Goal: Information Seeking & Learning: Learn about a topic

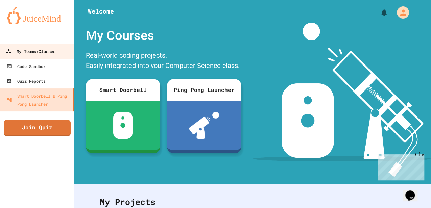
click at [40, 47] on div "My Teams/Classes" at bounding box center [31, 51] width 50 height 8
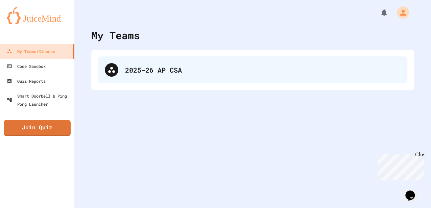
click at [139, 75] on div "2025-26 AP CSA" at bounding box center [252, 69] width 309 height 27
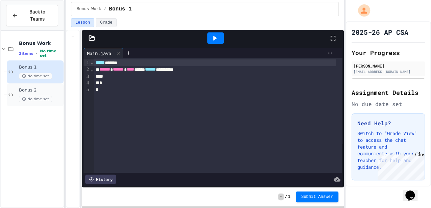
click at [35, 88] on div "Bonus 2 No time set" at bounding box center [40, 95] width 43 height 15
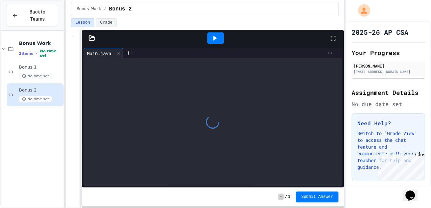
click at [93, 37] on icon at bounding box center [92, 37] width 6 height 5
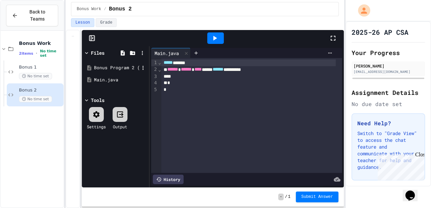
click at [105, 71] on div "Bonus Program 2 (String Manipulation).pdf" at bounding box center [116, 68] width 64 height 12
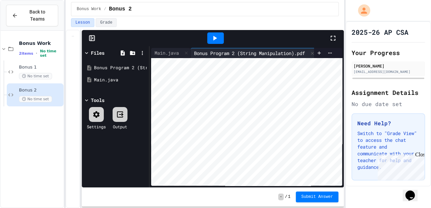
scroll to position [0, 10]
click at [165, 51] on div "Main.java" at bounding box center [166, 52] width 31 height 7
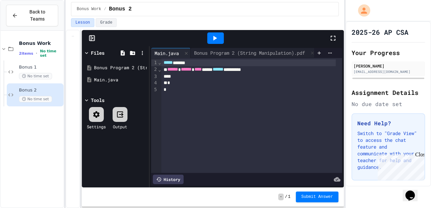
click at [51, 96] on div "No time set" at bounding box center [40, 99] width 43 height 6
click at [36, 73] on span "No time set" at bounding box center [35, 76] width 33 height 6
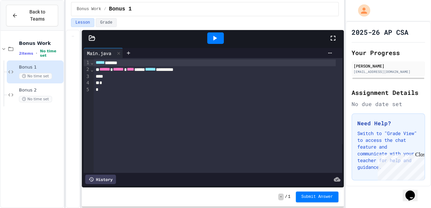
click at [91, 39] on icon at bounding box center [92, 38] width 7 height 7
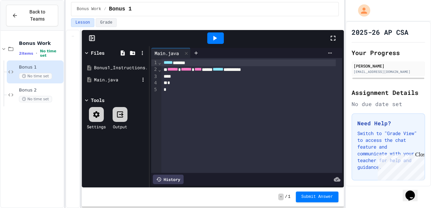
click at [96, 78] on div "Main.java" at bounding box center [116, 80] width 45 height 7
click at [105, 68] on div "Bonus1_Instructions.pdf" at bounding box center [116, 68] width 45 height 7
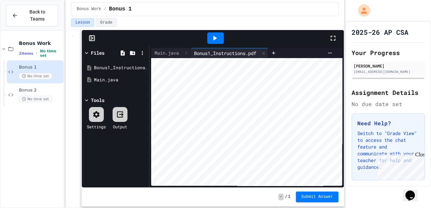
scroll to position [0, 9]
drag, startPoint x: 237, startPoint y: 183, endPoint x: 244, endPoint y: 179, distance: 8.5
click at [244, 179] on div "Make a program that takes the word you input, and adds that word to the back of…" at bounding box center [246, 122] width 191 height 128
click at [14, 15] on icon at bounding box center [15, 16] width 6 height 6
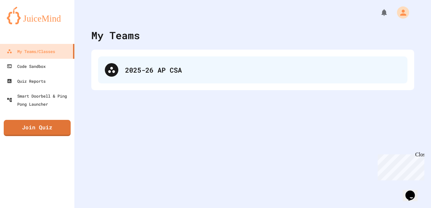
click at [119, 66] on div "2025-26 AP CSA" at bounding box center [252, 69] width 309 height 27
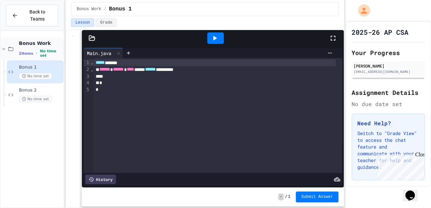
click at [2, 46] on icon at bounding box center [4, 49] width 6 height 6
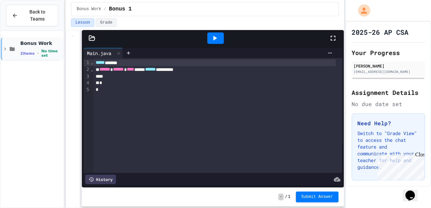
click at [17, 41] on div "Bonus Work 2 items • No time set" at bounding box center [32, 49] width 63 height 23
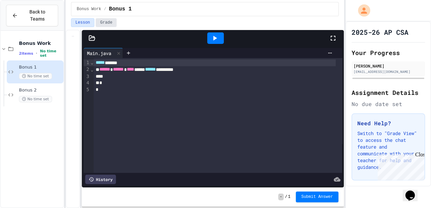
click at [104, 24] on button "Grade" at bounding box center [106, 22] width 21 height 9
click at [97, 22] on button "Grade" at bounding box center [106, 22] width 21 height 9
click at [87, 21] on button "Lesson" at bounding box center [82, 22] width 23 height 9
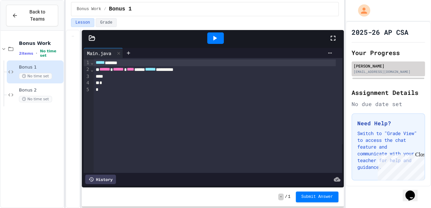
click at [362, 72] on div "[EMAIL_ADDRESS][DOMAIN_NAME]" at bounding box center [388, 71] width 69 height 5
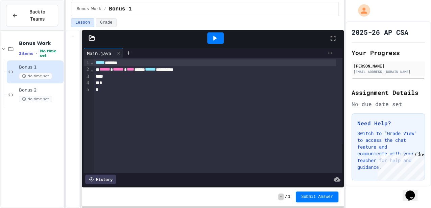
click at [420, 153] on div "Close" at bounding box center [419, 156] width 8 height 8
click at [49, 65] on span "Bonus 1" at bounding box center [40, 68] width 43 height 6
click at [92, 39] on icon at bounding box center [92, 38] width 7 height 7
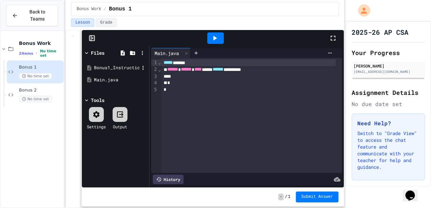
click at [108, 66] on div "Bonus1_Instructions.pdf" at bounding box center [116, 68] width 45 height 7
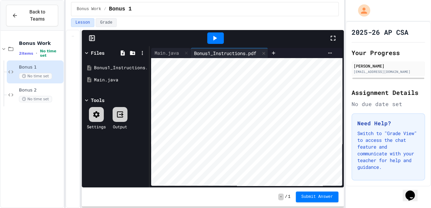
scroll to position [0, 7]
click at [160, 55] on div "Main.java" at bounding box center [166, 52] width 31 height 7
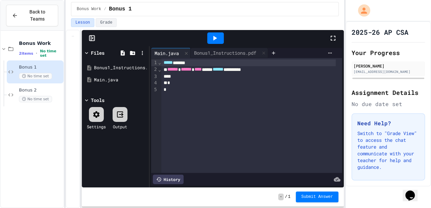
click at [165, 63] on span "*****" at bounding box center [167, 62] width 9 height 5
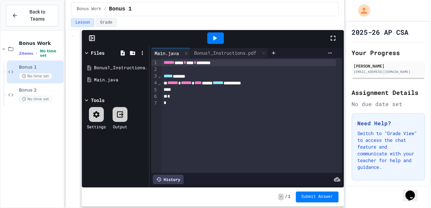
click at [211, 108] on div "**********" at bounding box center [251, 115] width 181 height 115
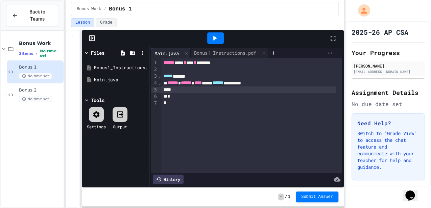
click at [287, 90] on div at bounding box center [248, 90] width 174 height 7
click at [188, 88] on div at bounding box center [248, 90] width 174 height 7
click at [210, 53] on div "Main.java Bonus1_Instructions.pdf" at bounding box center [204, 53] width 107 height 10
click at [210, 53] on div "Bonus1_Instructions.pdf" at bounding box center [225, 52] width 69 height 7
